Goal: Transaction & Acquisition: Purchase product/service

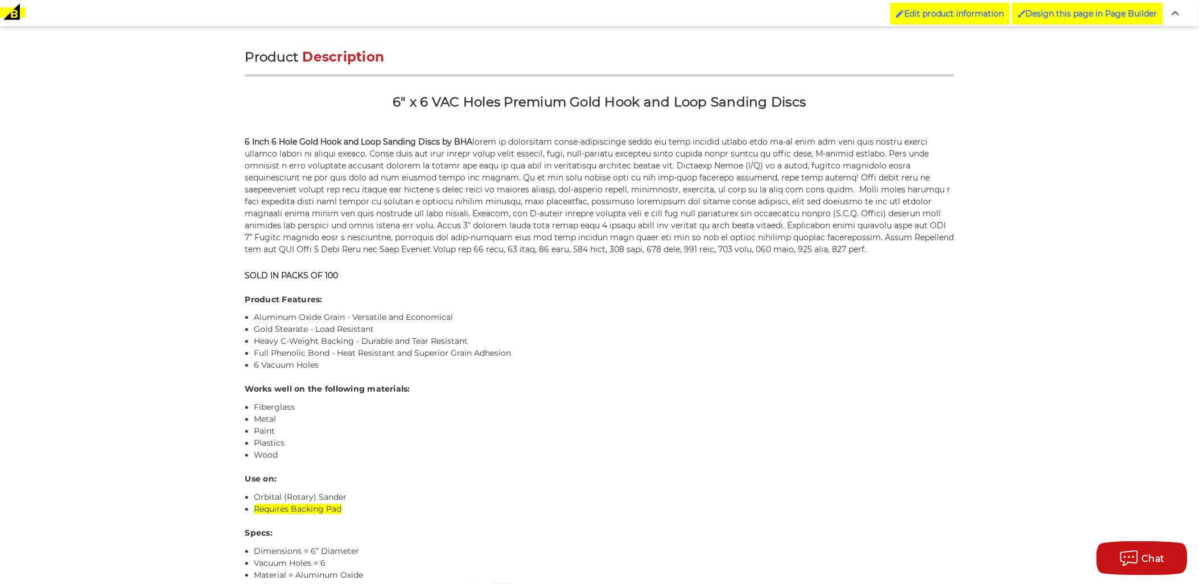
scroll to position [821, 0]
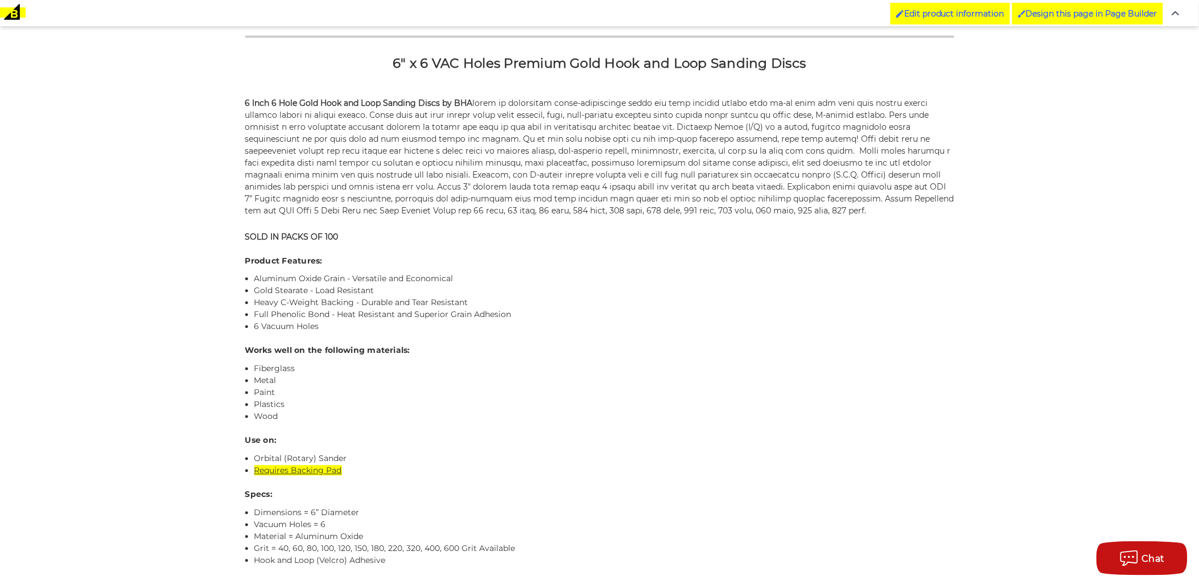
click at [289, 468] on link "Requires Backing Pad" at bounding box center [298, 470] width 88 height 10
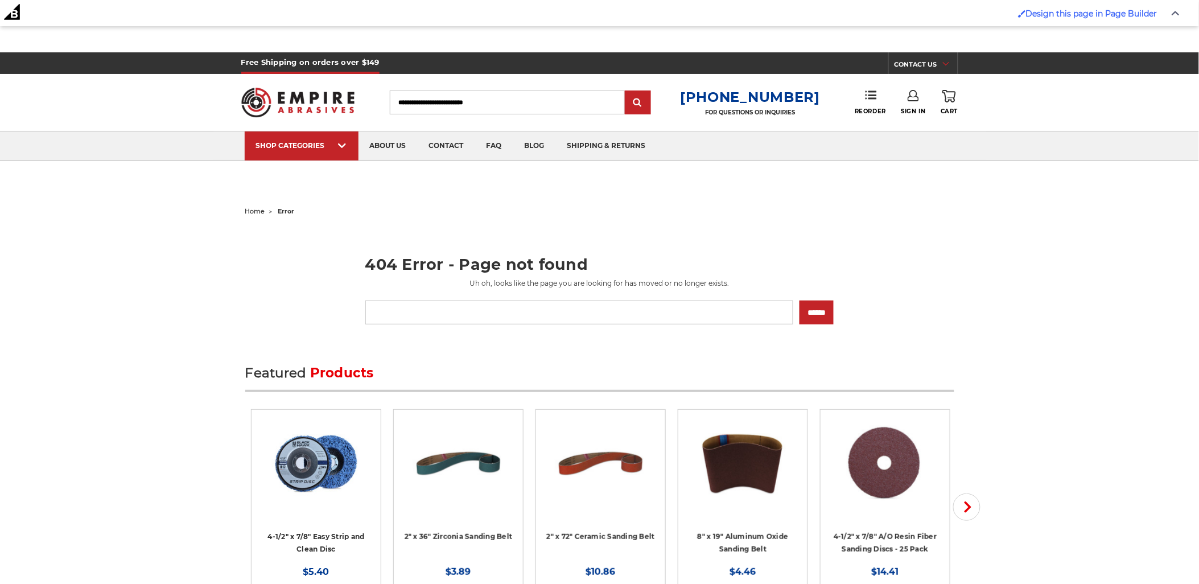
drag, startPoint x: 327, startPoint y: 390, endPoint x: 320, endPoint y: 389, distance: 6.9
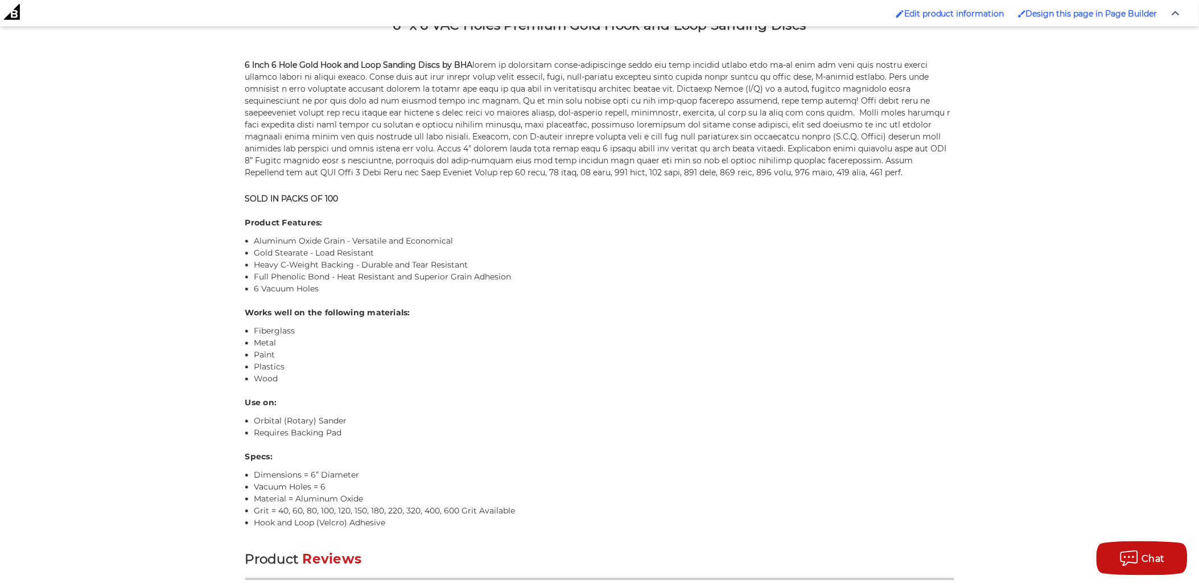
scroll to position [879, 0]
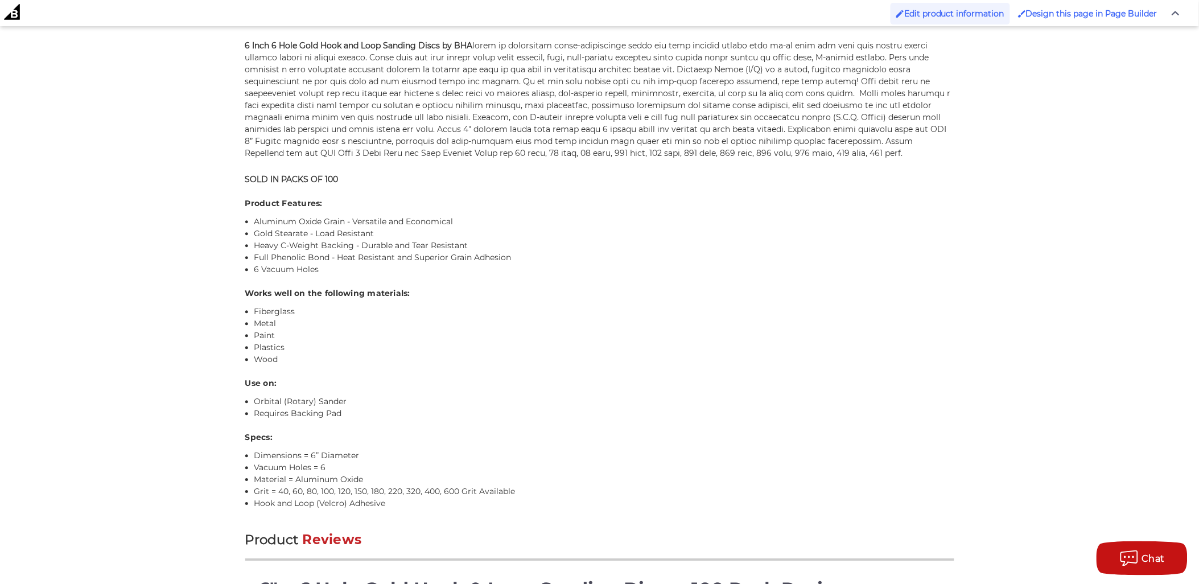
click at [961, 18] on link "Edit product information" at bounding box center [949, 14] width 119 height 22
click at [981, 20] on link "Edit product information" at bounding box center [949, 14] width 119 height 22
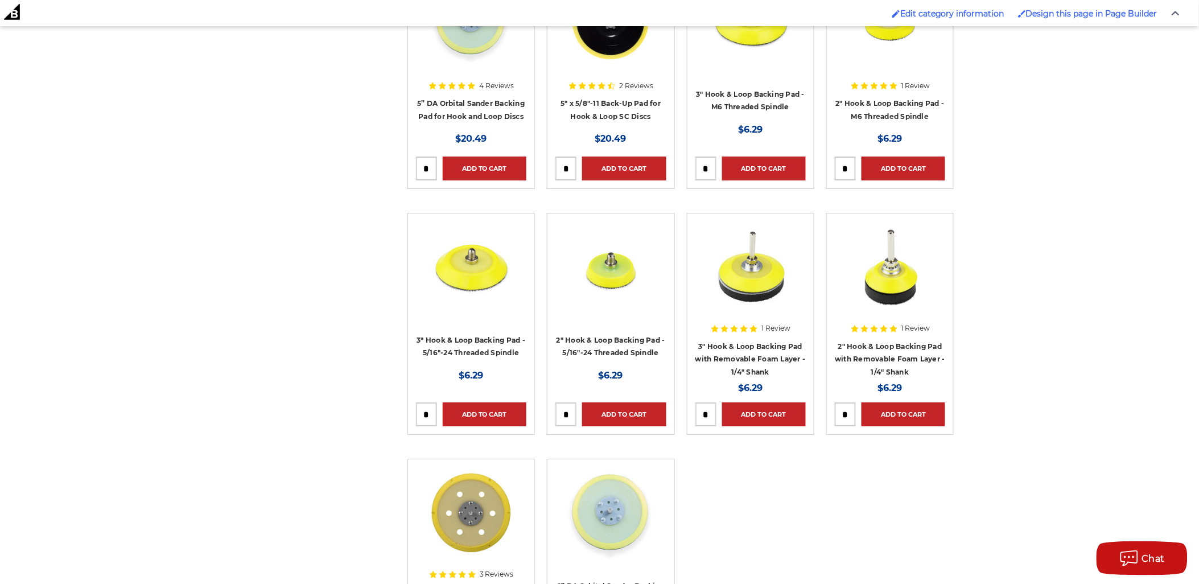
scroll to position [1453, 0]
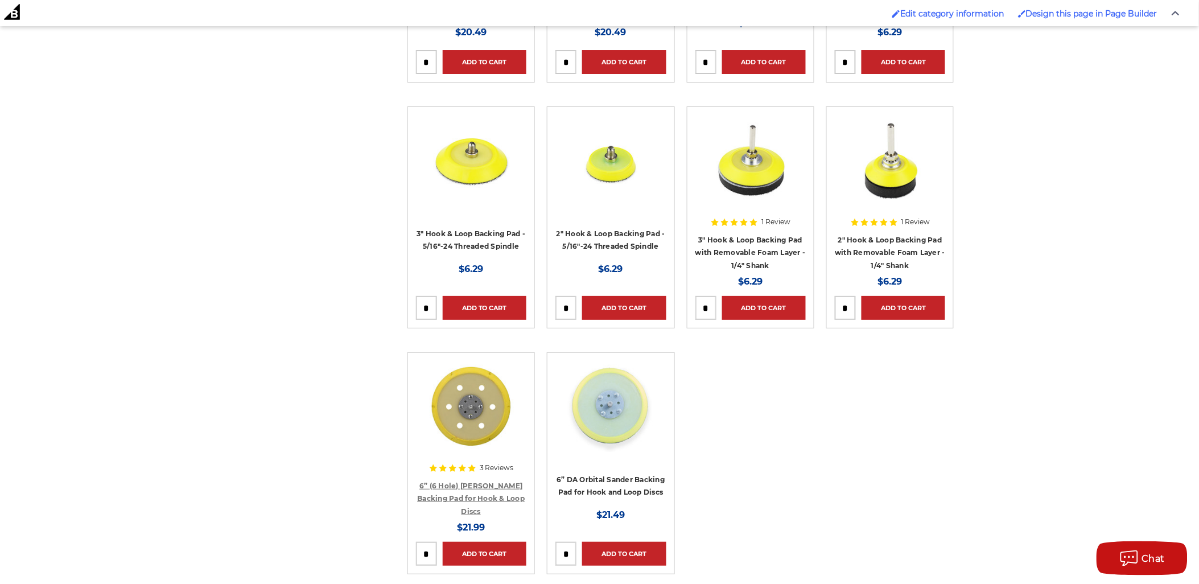
click at [502, 498] on link "6” (6 Hole) [PERSON_NAME] Backing Pad for Hook & Loop Discs" at bounding box center [471, 498] width 108 height 34
